Goal: Check status: Check status

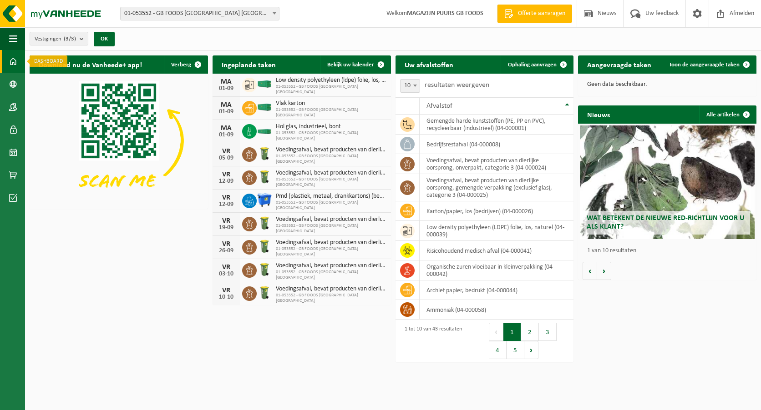
click at [11, 61] on span at bounding box center [13, 61] width 8 height 23
click at [6, 61] on link "Dashboard" at bounding box center [12, 61] width 25 height 23
click at [343, 58] on link "Bekijk uw kalender" at bounding box center [355, 65] width 70 height 18
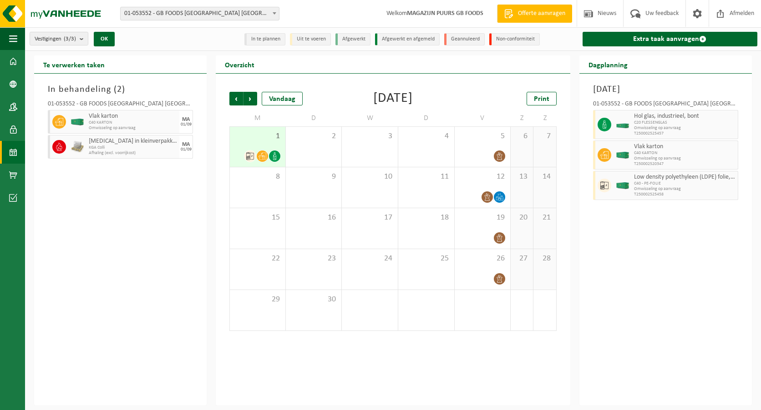
click at [262, 150] on div at bounding box center [262, 156] width 12 height 12
click at [467, 149] on div "5" at bounding box center [483, 147] width 56 height 40
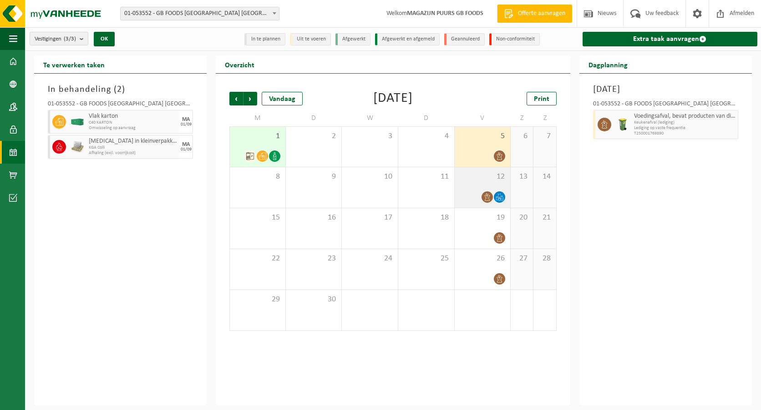
click at [471, 180] on span "12" at bounding box center [482, 177] width 47 height 10
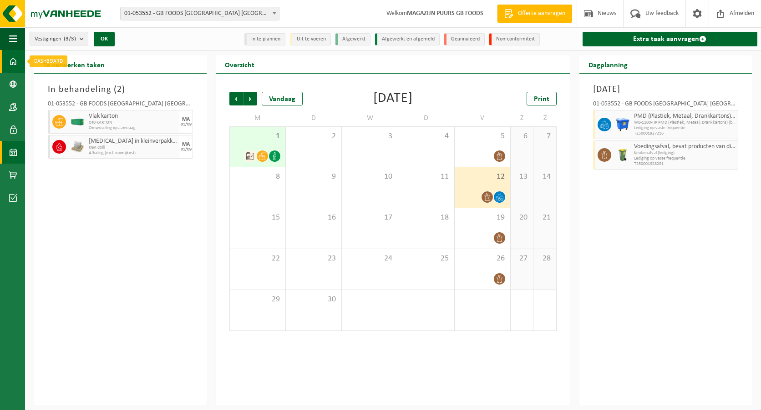
click at [9, 62] on link "Dashboard" at bounding box center [12, 61] width 25 height 23
